Goal: Information Seeking & Learning: Learn about a topic

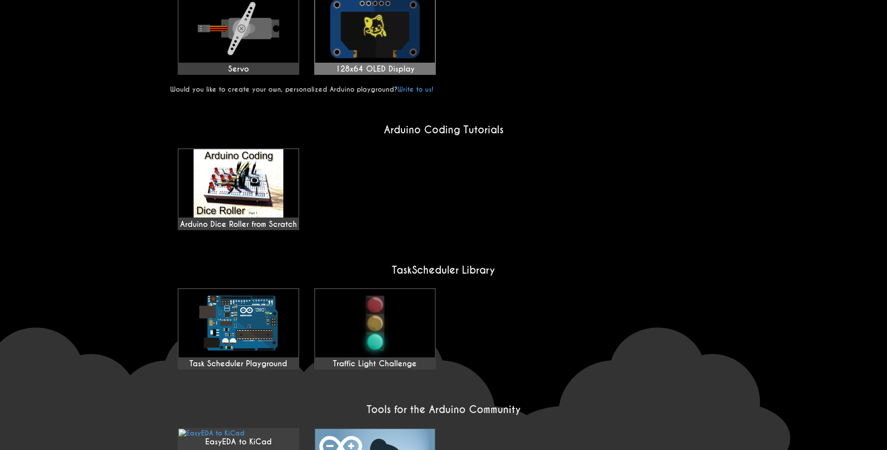
scroll to position [608, 0]
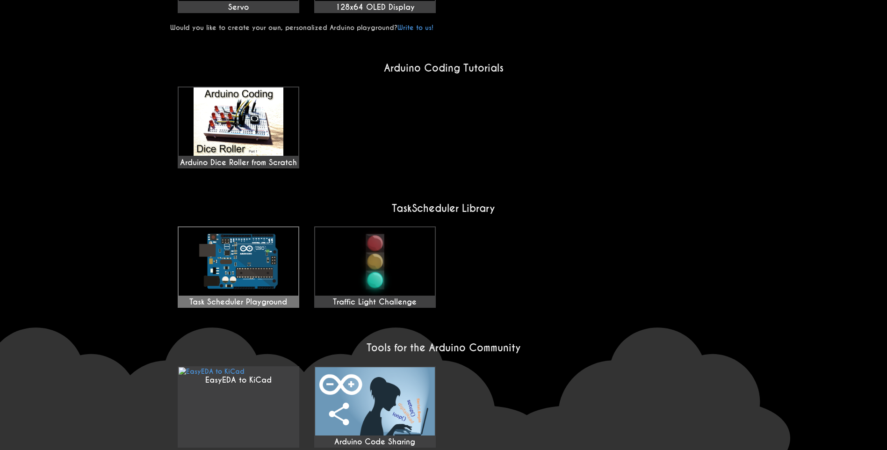
click at [265, 266] on img at bounding box center [239, 261] width 120 height 68
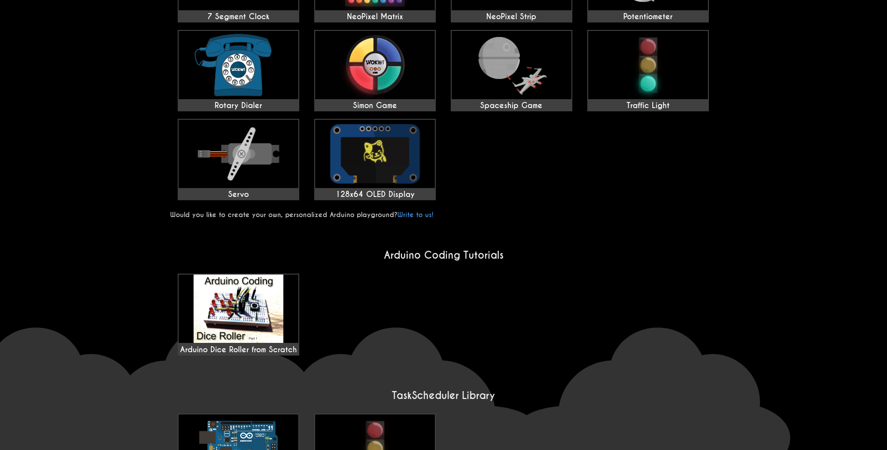
scroll to position [514, 0]
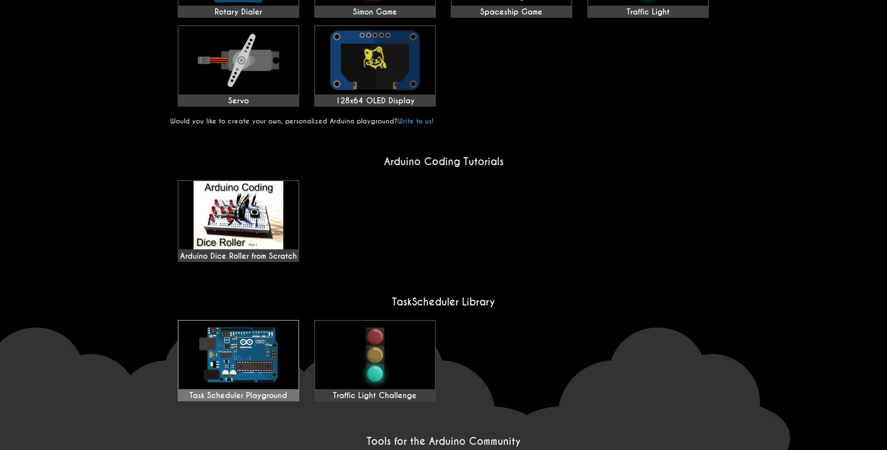
click at [233, 348] on img at bounding box center [239, 355] width 120 height 68
